Goal: Task Accomplishment & Management: Manage account settings

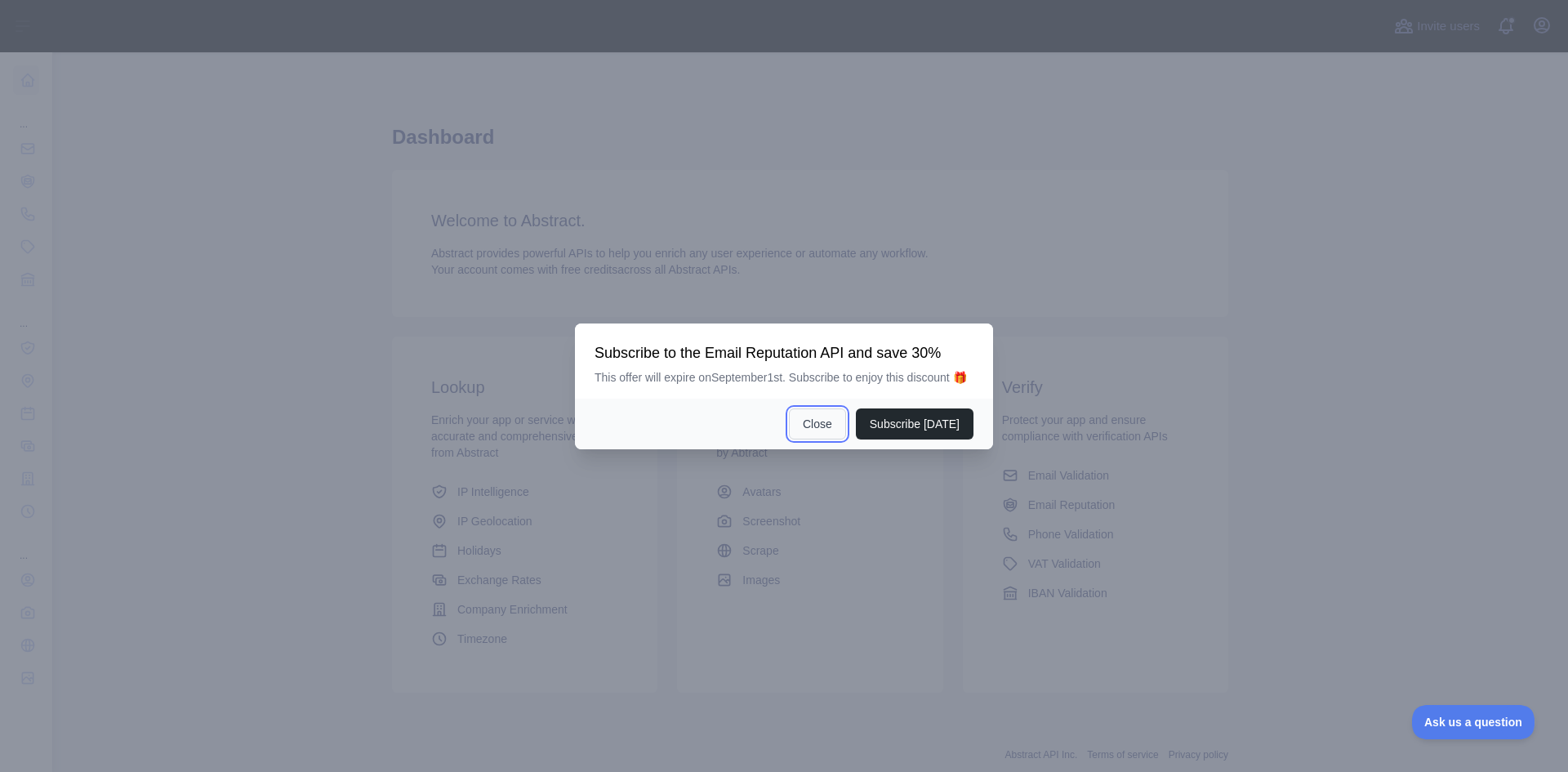
click at [822, 419] on button "Close" at bounding box center [817, 423] width 57 height 31
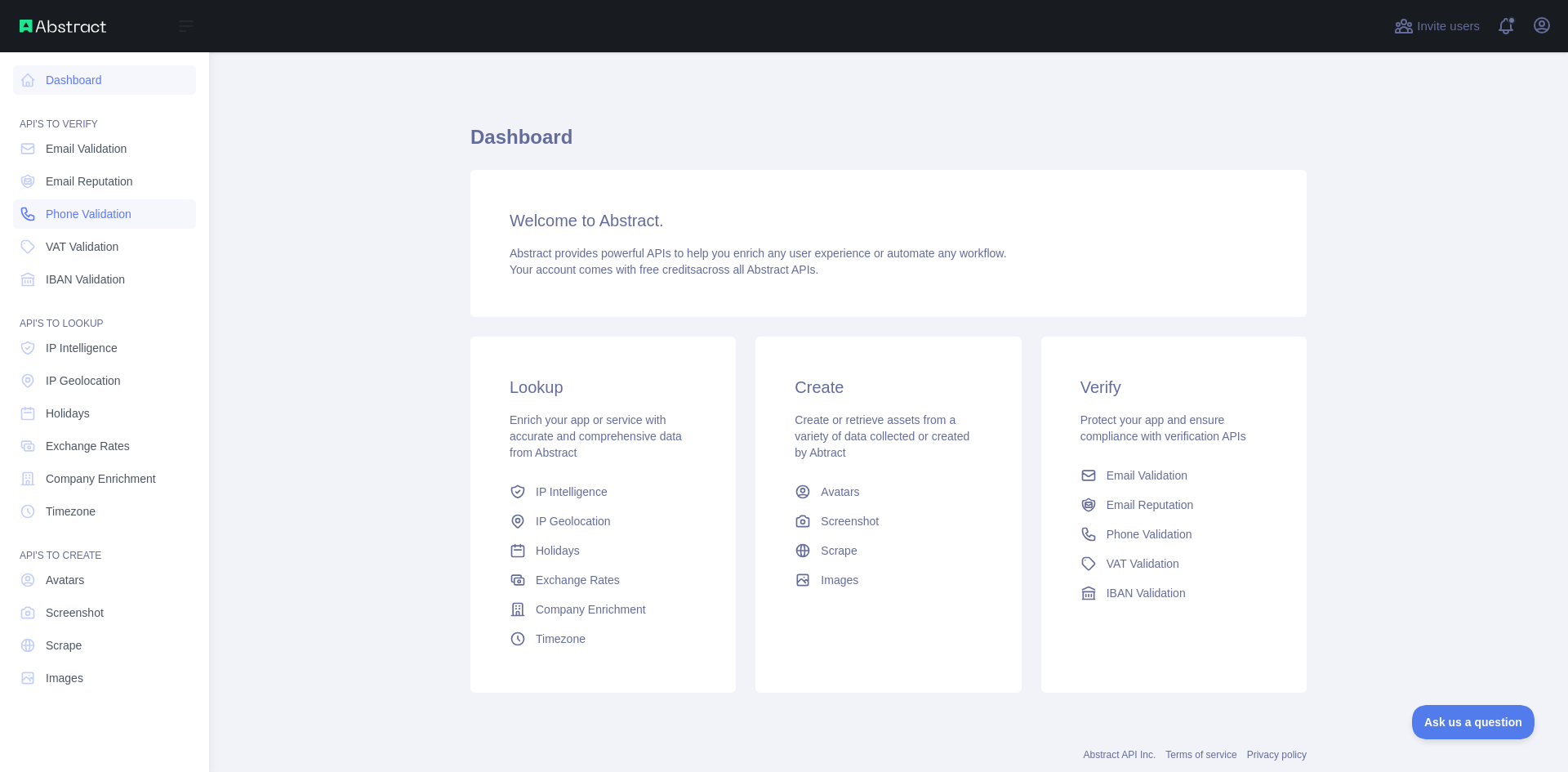
click at [80, 208] on span "Phone Validation" at bounding box center [88, 214] width 86 height 17
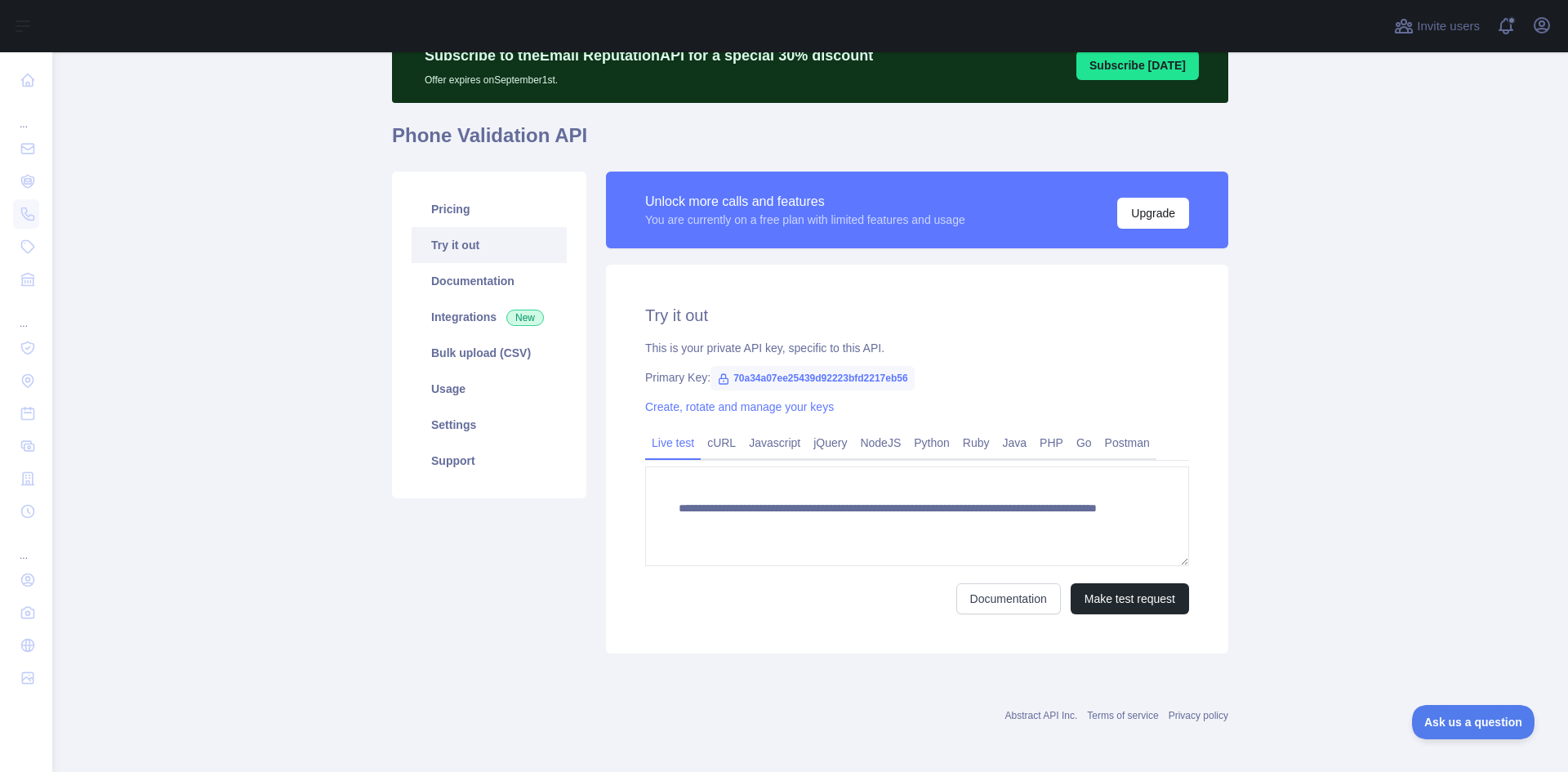
scroll to position [79, 0]
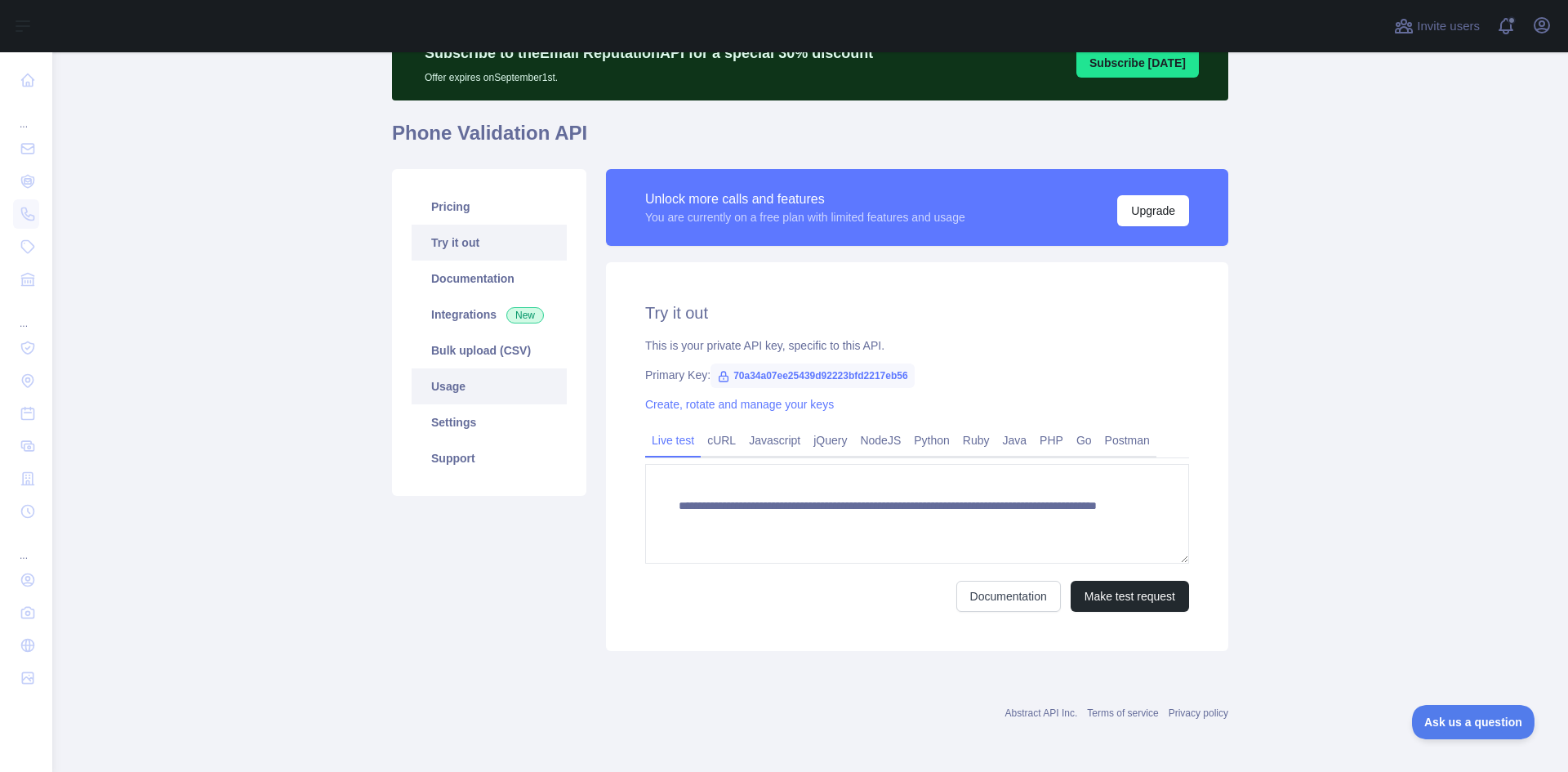
click at [459, 384] on link "Usage" at bounding box center [489, 386] width 155 height 36
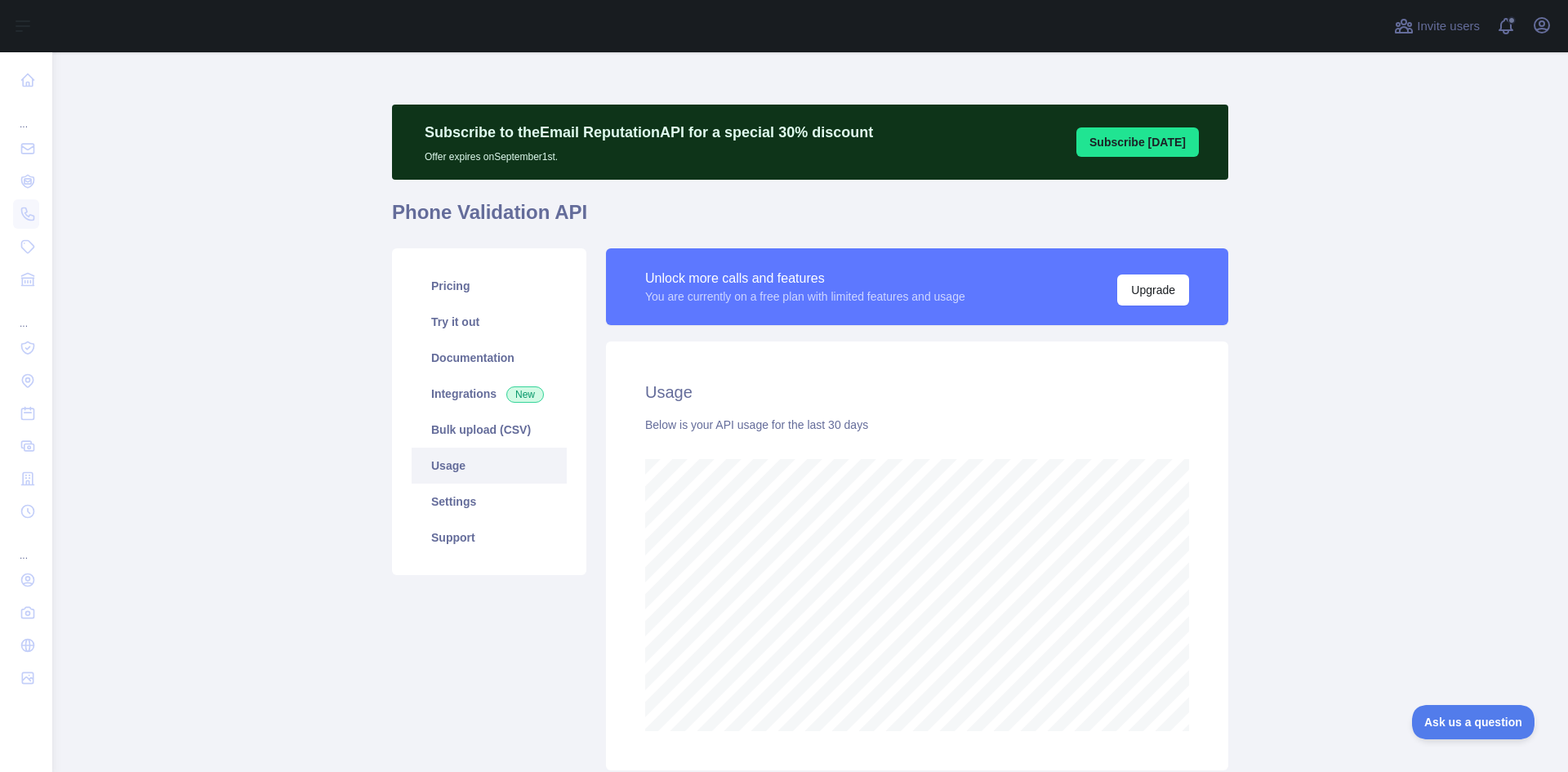
scroll to position [720, 1504]
click at [445, 395] on link "Integrations New" at bounding box center [489, 393] width 155 height 36
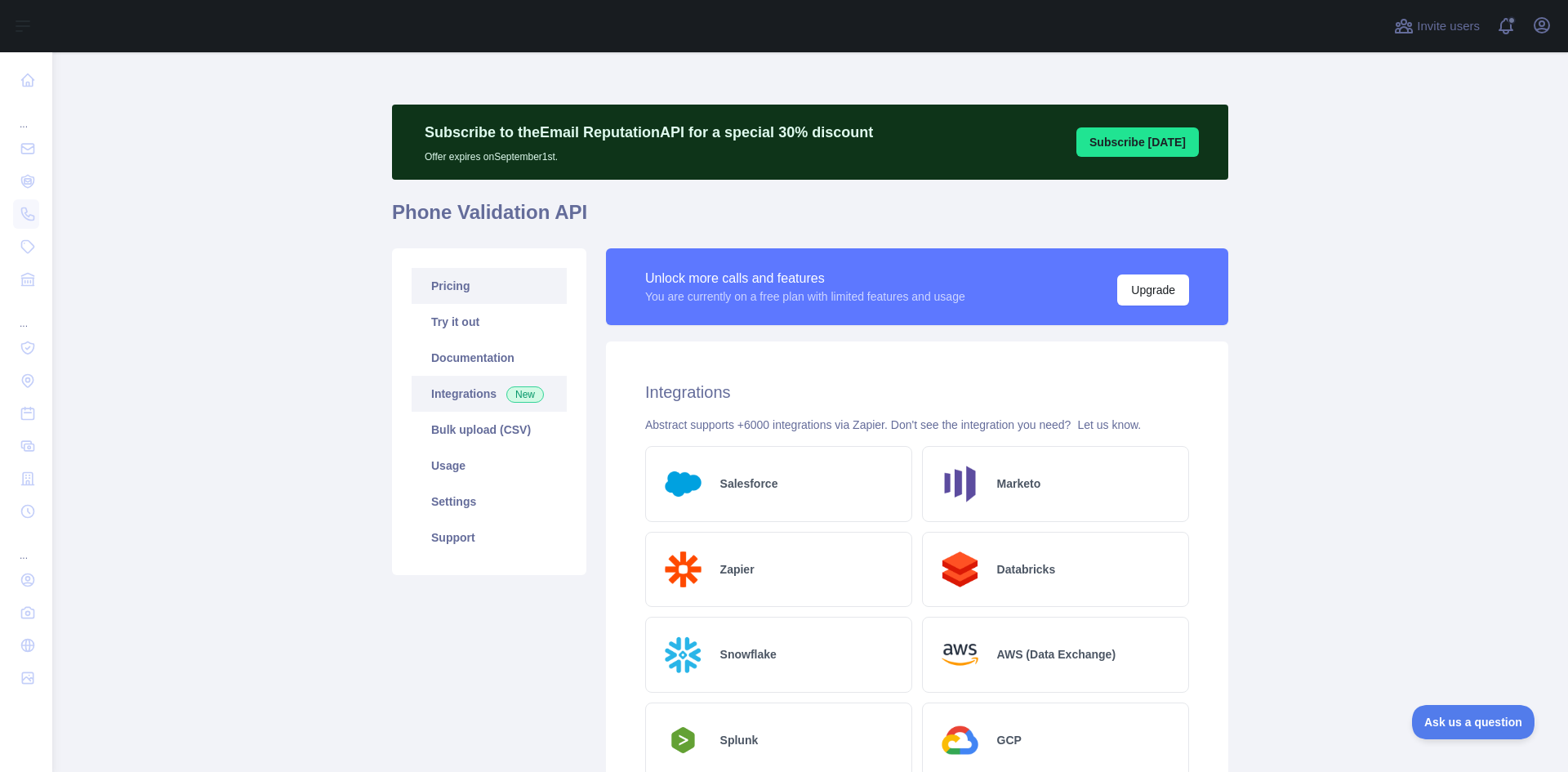
click at [443, 286] on link "Pricing" at bounding box center [489, 286] width 155 height 36
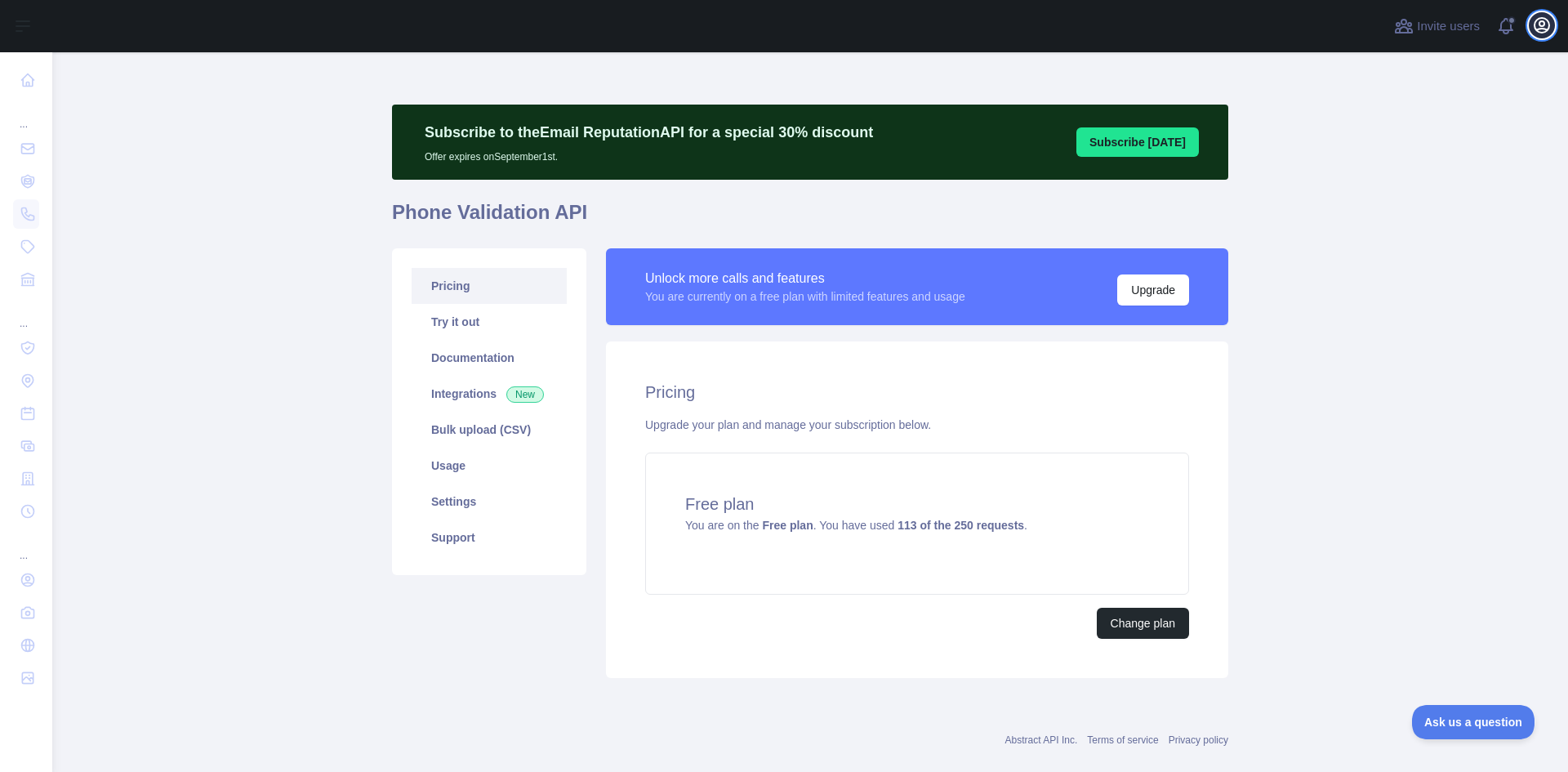
click at [1536, 28] on icon "button" at bounding box center [1542, 25] width 20 height 20
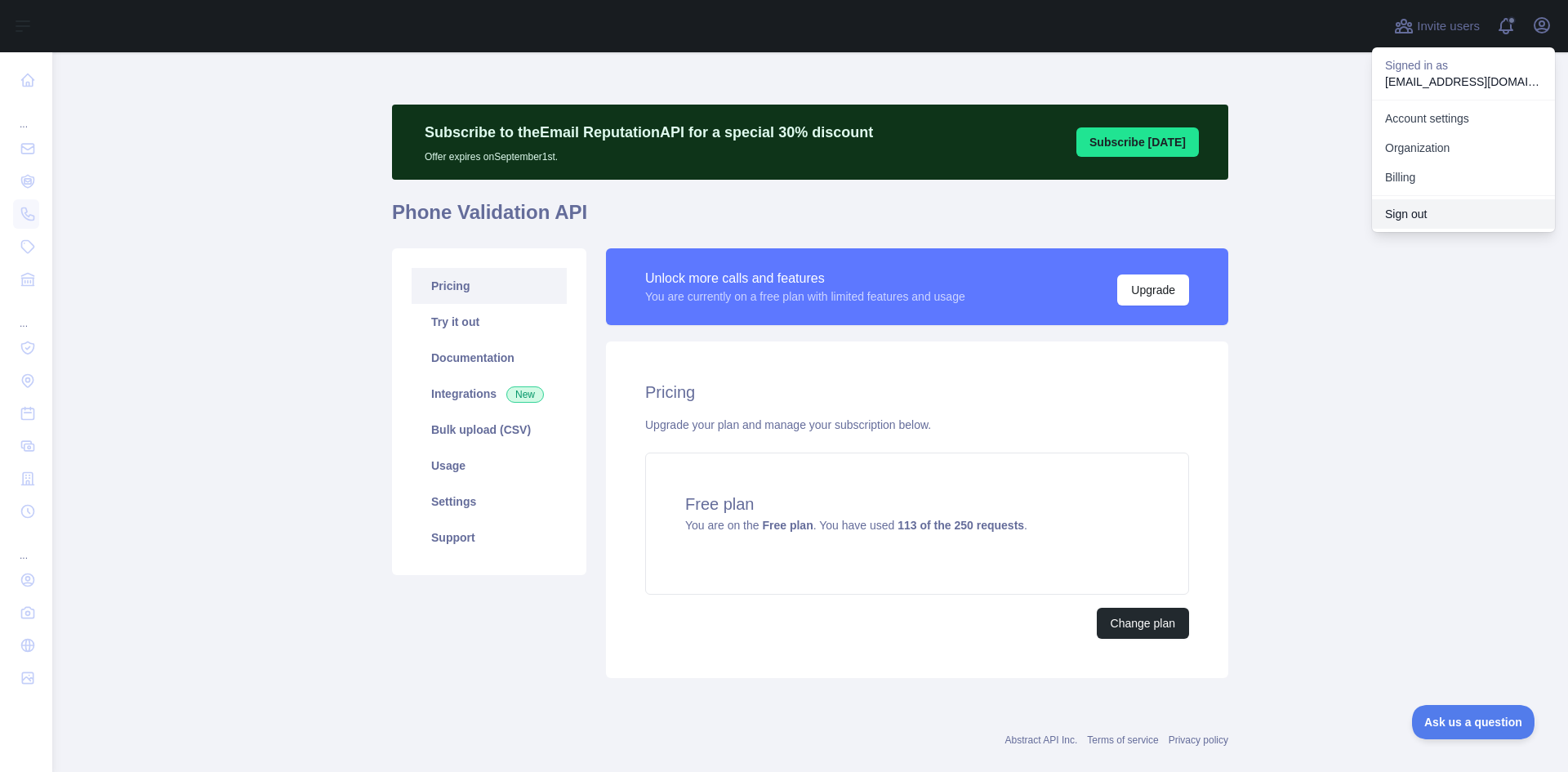
click at [1417, 215] on button "Sign out" at bounding box center [1464, 214] width 183 height 30
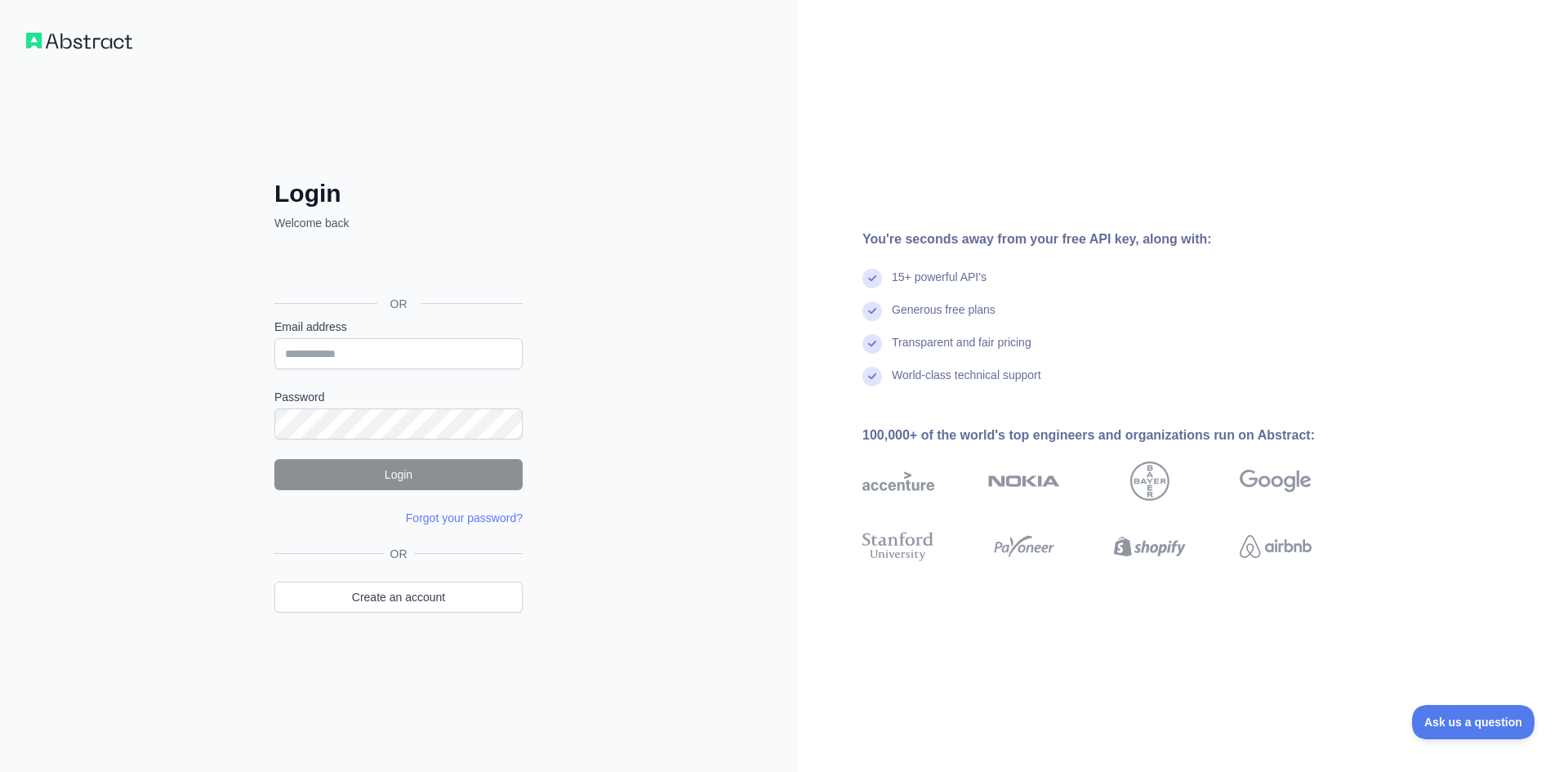
click at [189, 140] on div "Login Welcome back OR Email address Password Login Forgot your password? Please…" at bounding box center [398, 386] width 797 height 772
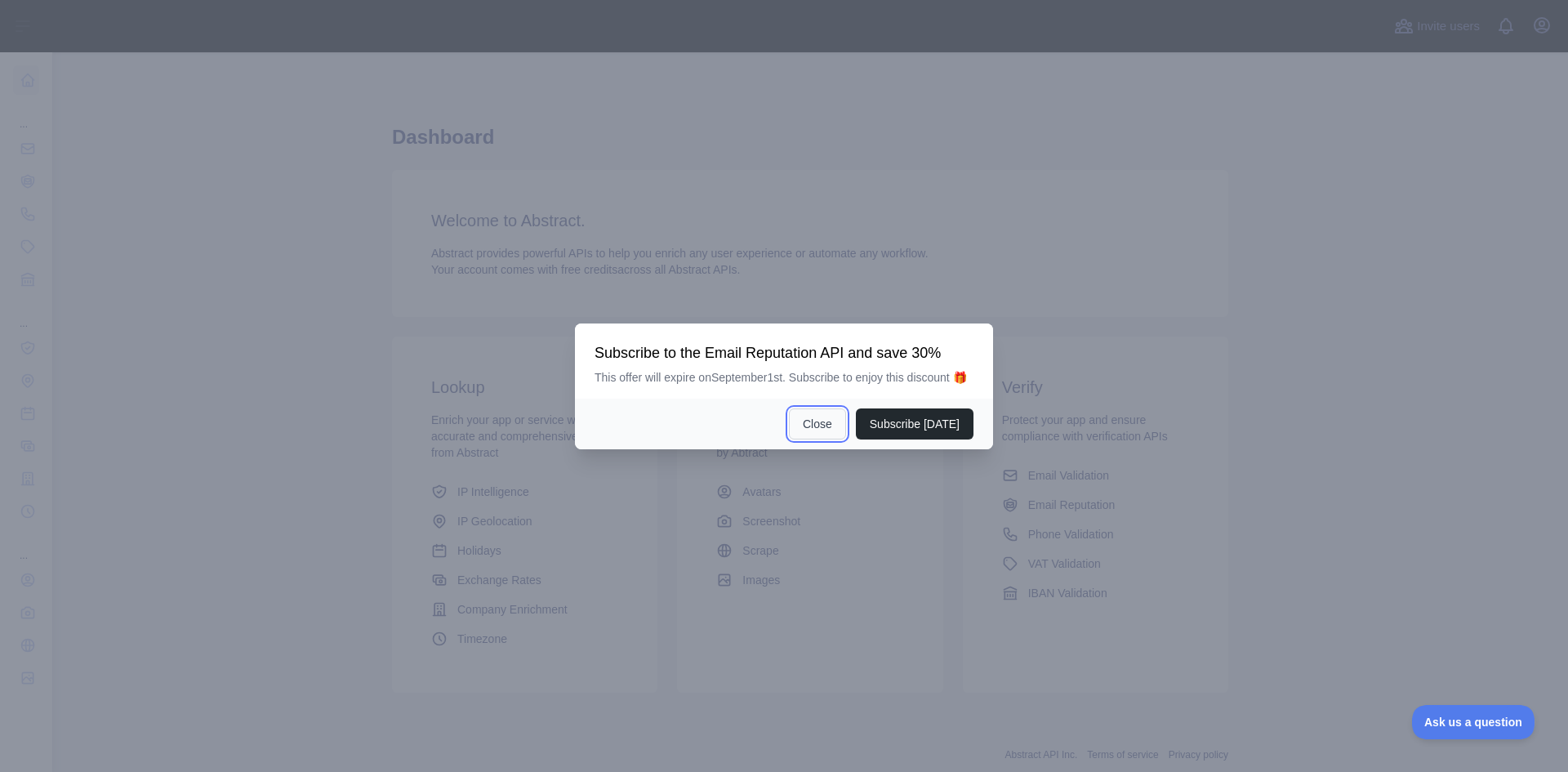
click at [812, 419] on button "Close" at bounding box center [817, 423] width 57 height 31
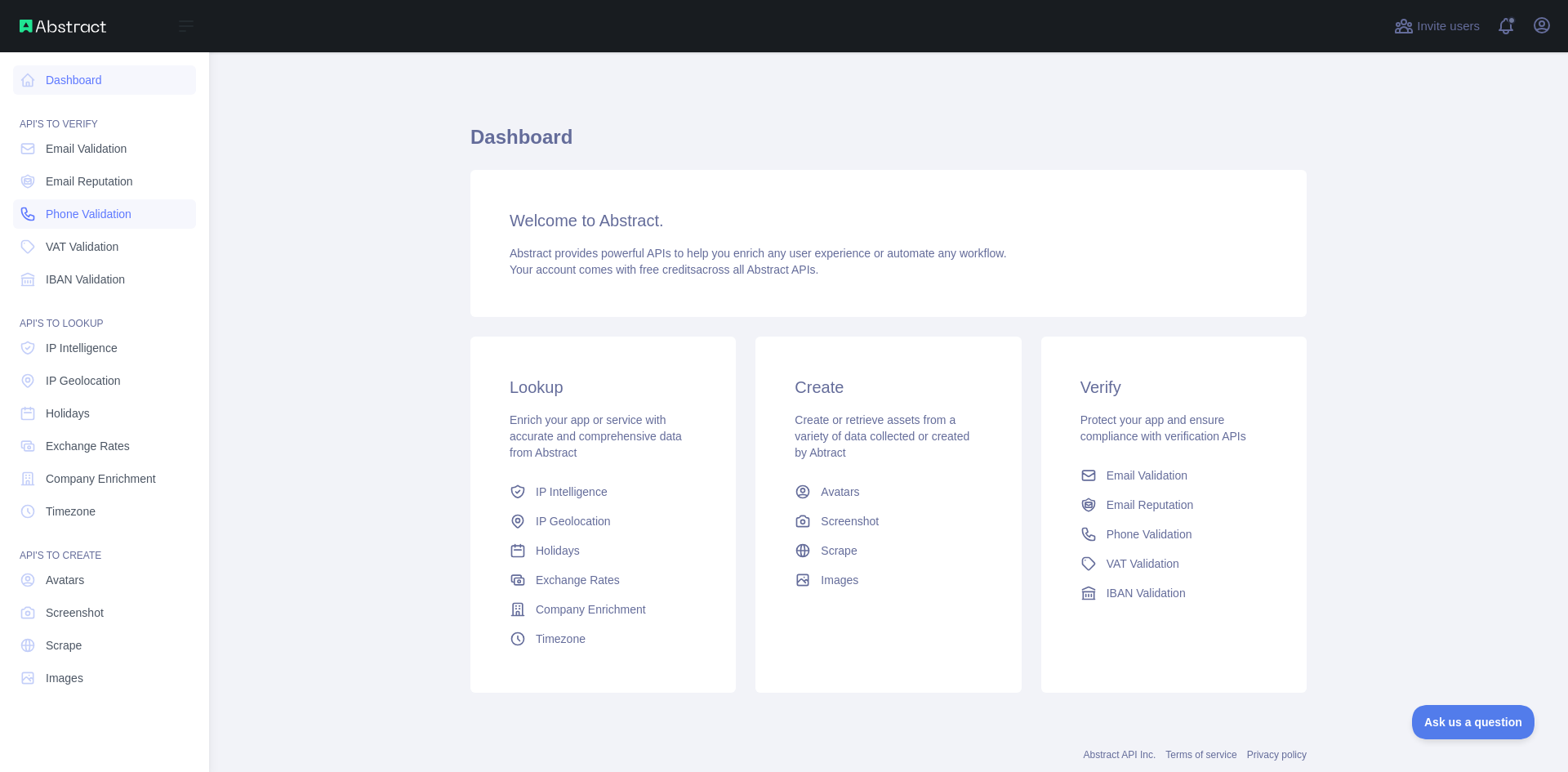
click at [74, 211] on span "Phone Validation" at bounding box center [88, 214] width 86 height 17
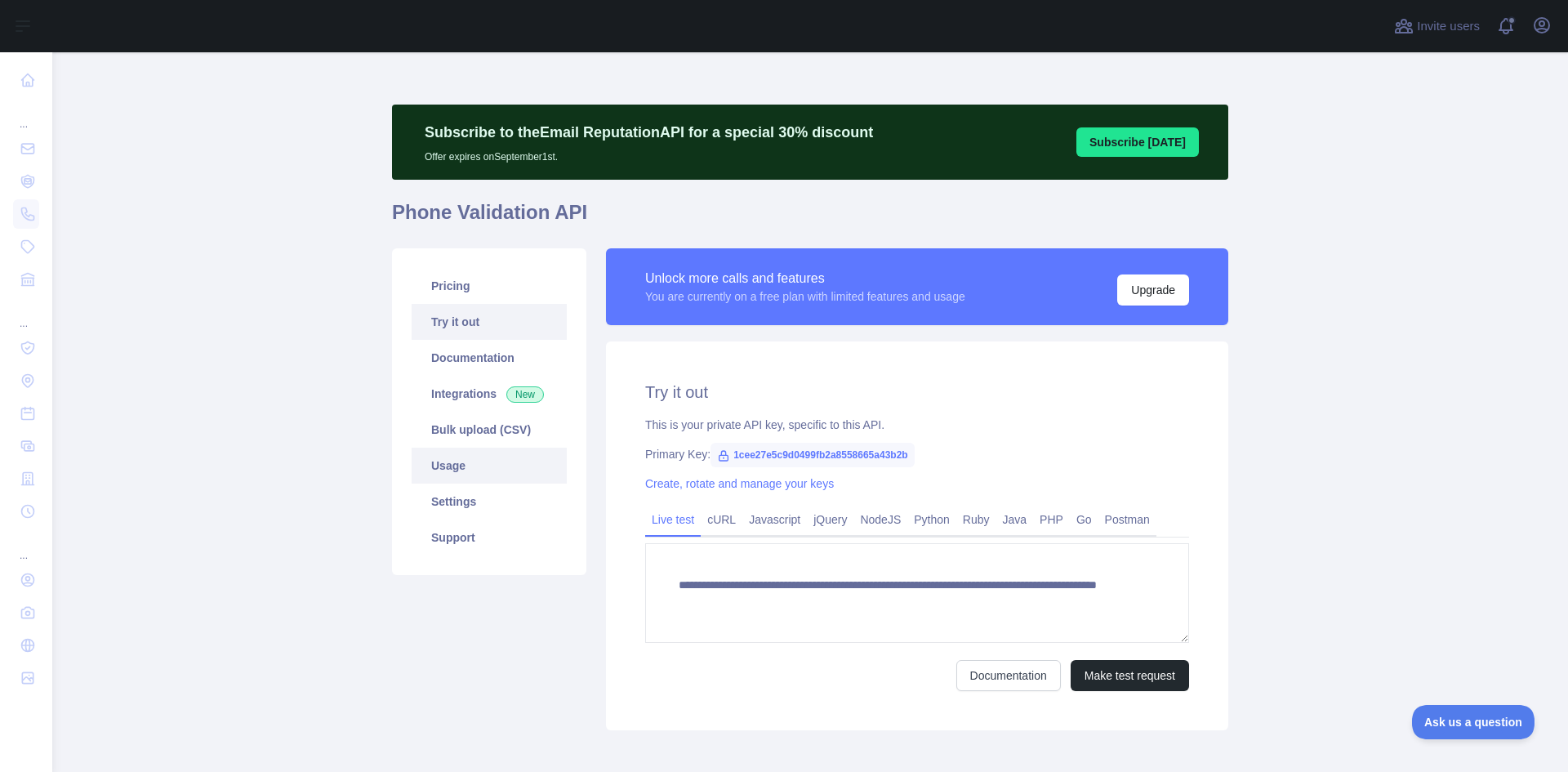
click at [436, 474] on link "Usage" at bounding box center [489, 465] width 155 height 36
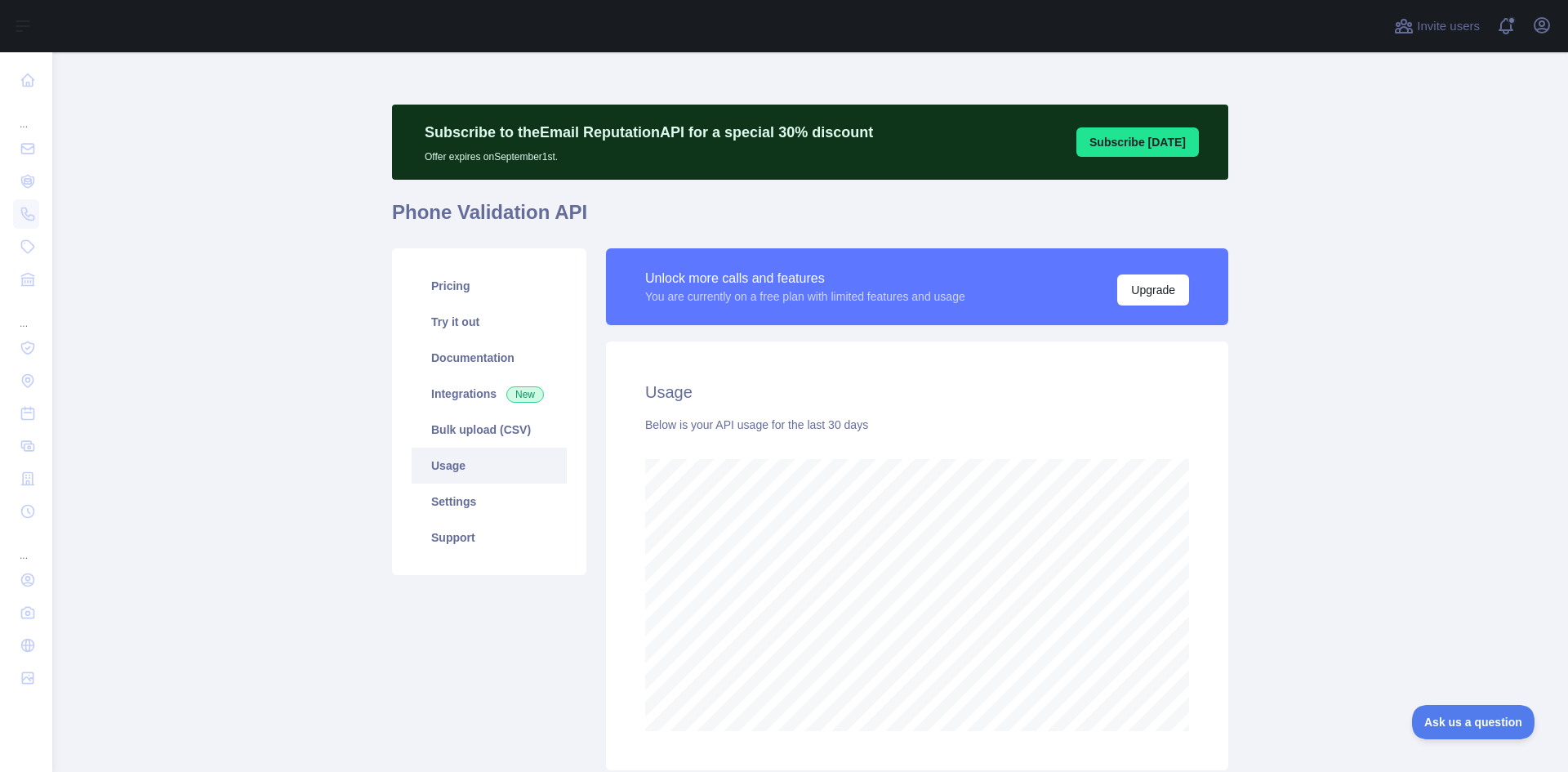
scroll to position [720, 1504]
click at [447, 292] on link "Pricing" at bounding box center [489, 286] width 155 height 36
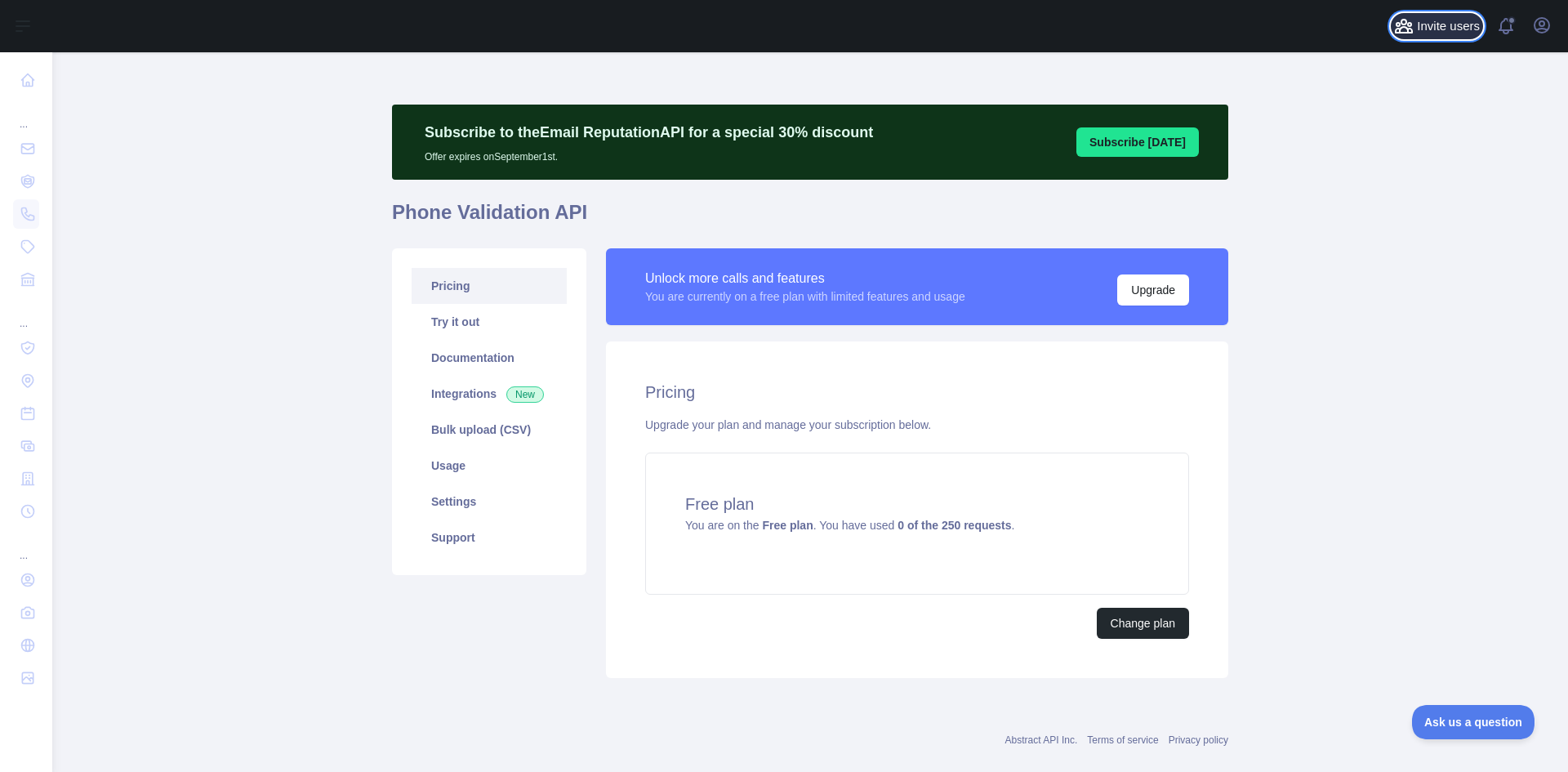
click at [1442, 29] on span "Invite users" at bounding box center [1449, 26] width 63 height 19
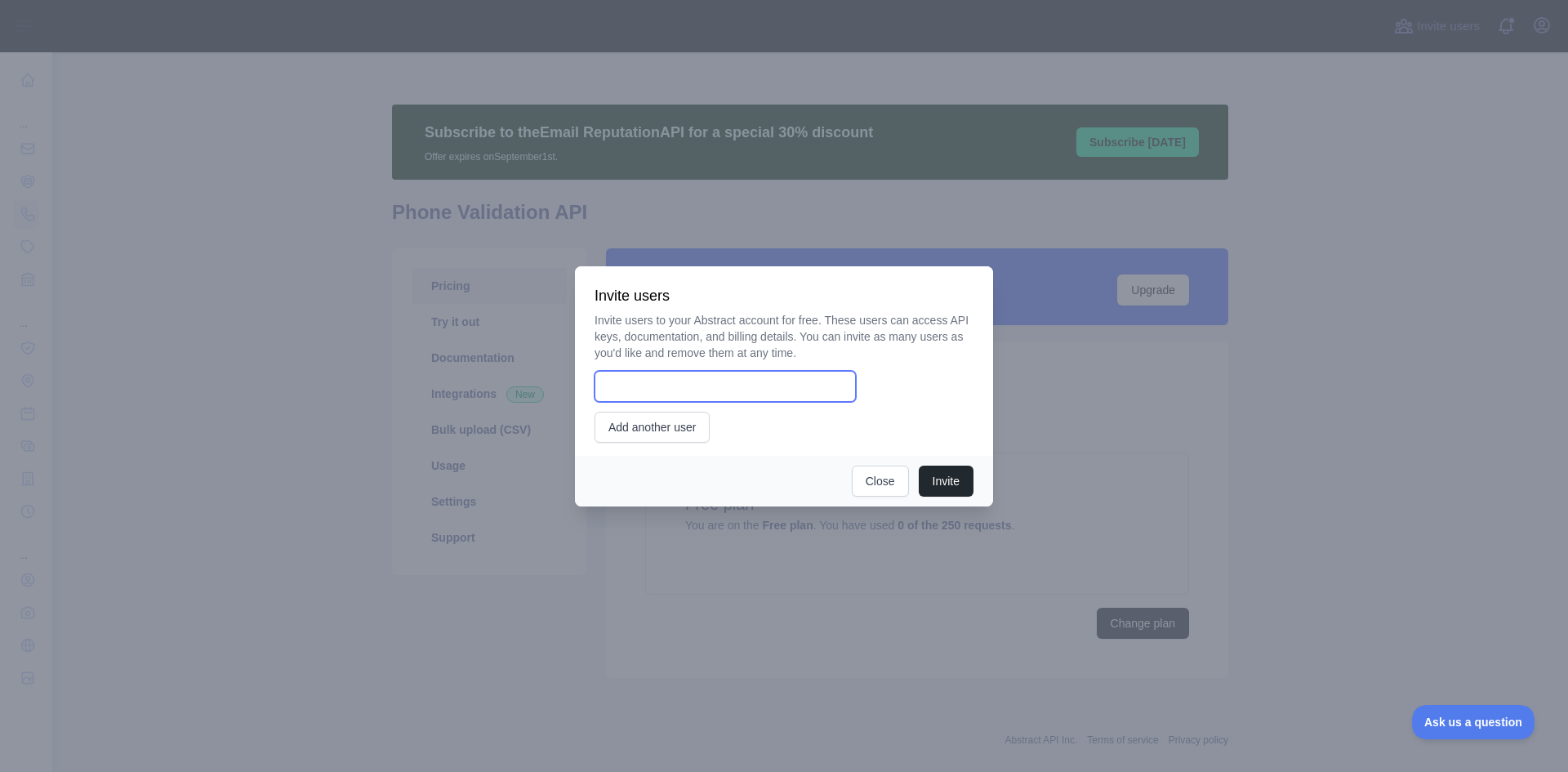
click at [632, 390] on input "email" at bounding box center [724, 386] width 261 height 31
click at [677, 391] on input "email" at bounding box center [724, 386] width 261 height 31
paste input "**********"
type input "**********"
click at [922, 387] on div "**********" at bounding box center [784, 386] width 379 height 31
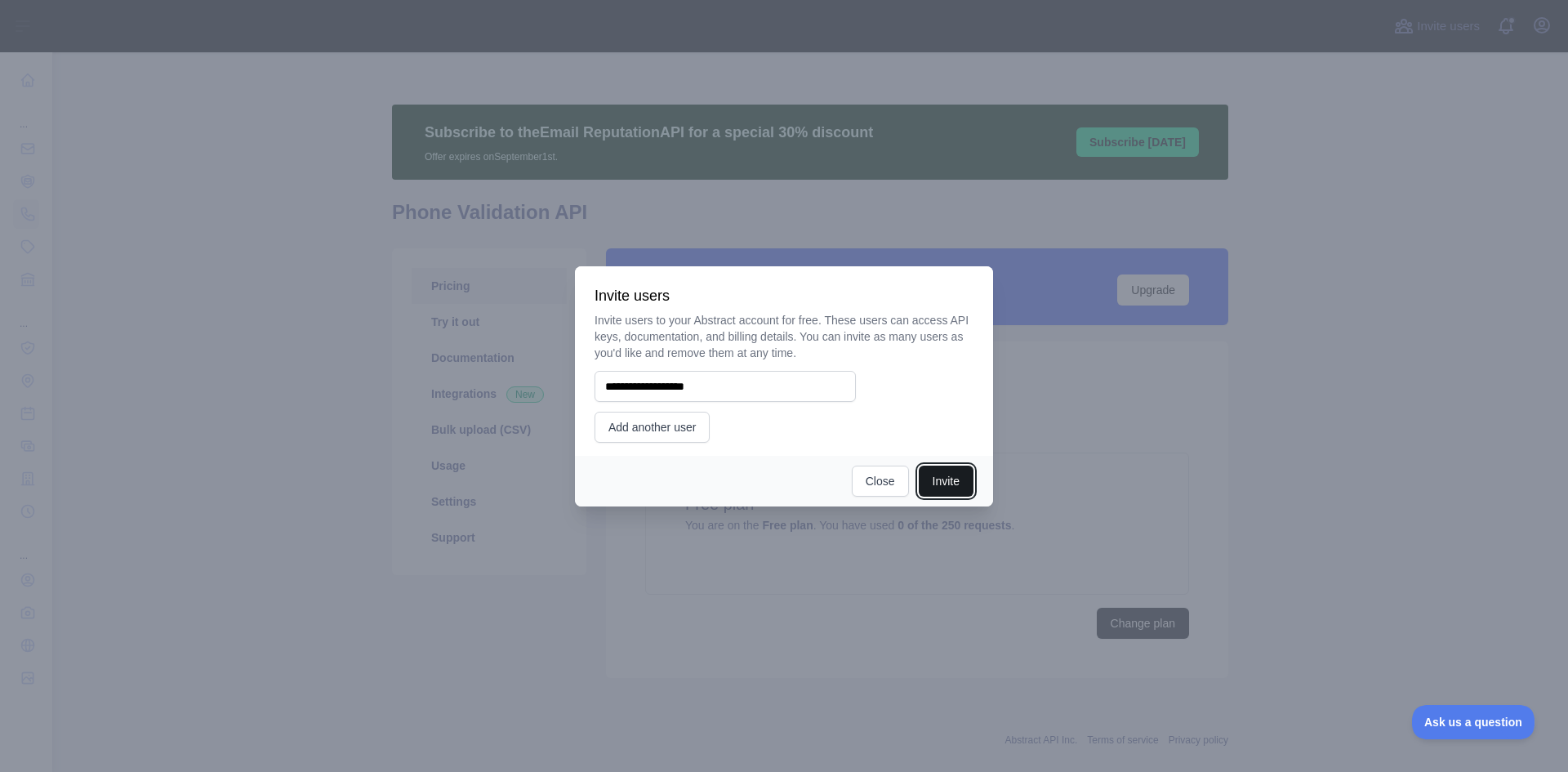
click at [937, 480] on button "Invite" at bounding box center [946, 481] width 55 height 31
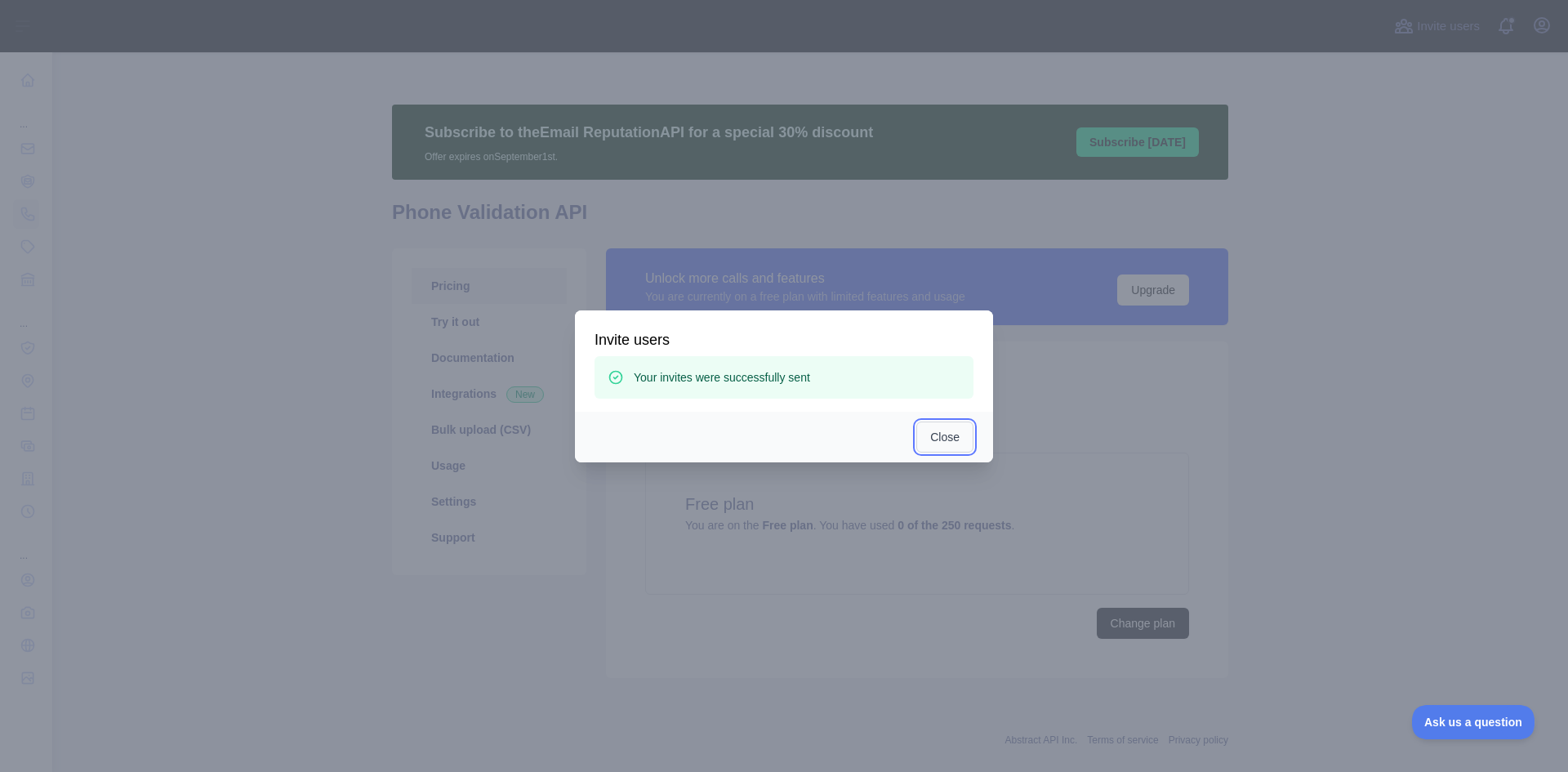
click at [937, 439] on button "Close" at bounding box center [944, 436] width 57 height 31
